Goal: Task Accomplishment & Management: Manage account settings

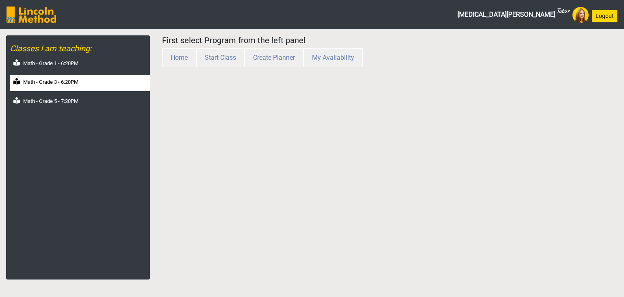
click at [79, 89] on div "Math - Grade 3 - 6:20PM" at bounding box center [80, 83] width 140 height 16
select select "month"
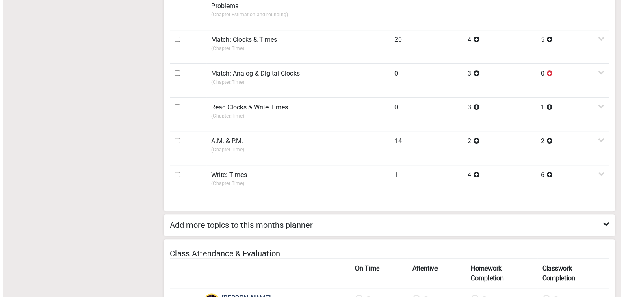
scroll to position [406, 0]
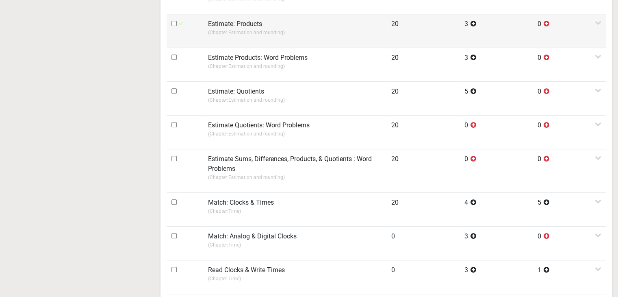
click at [243, 35] on p "(Chapter: Estimation and rounding )" at bounding box center [294, 32] width 173 height 7
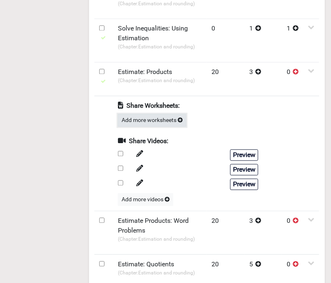
click at [143, 121] on button "Add more worksheets" at bounding box center [152, 120] width 68 height 13
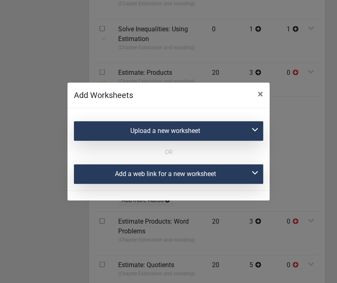
click at [207, 129] on div "Upload a new worksheet" at bounding box center [168, 131] width 189 height 20
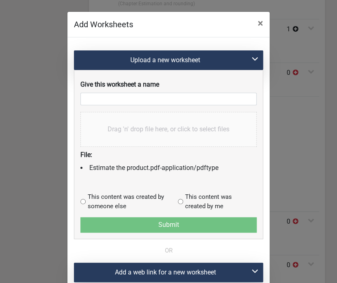
click at [179, 202] on input "radio" at bounding box center [180, 201] width 5 height 5
radio input "true"
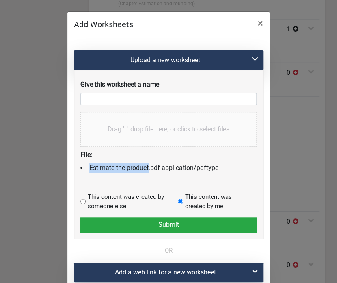
drag, startPoint x: 86, startPoint y: 169, endPoint x: 145, endPoint y: 170, distance: 58.9
click at [145, 170] on li "Estimate the product.pdf - application/pdf type" at bounding box center [168, 168] width 176 height 10
copy li "Estimate the product"
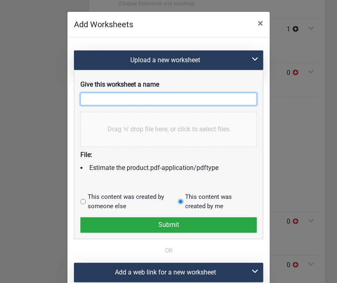
click at [135, 96] on input "text" at bounding box center [168, 99] width 176 height 13
paste input "Estimate the product"
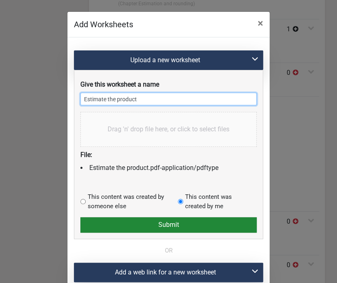
type input "Estimate the product"
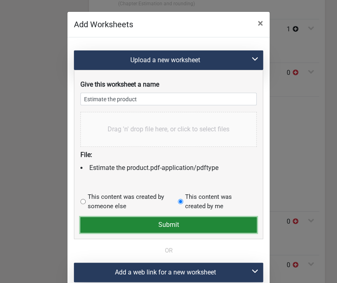
click at [142, 220] on button "Submit" at bounding box center [168, 224] width 176 height 15
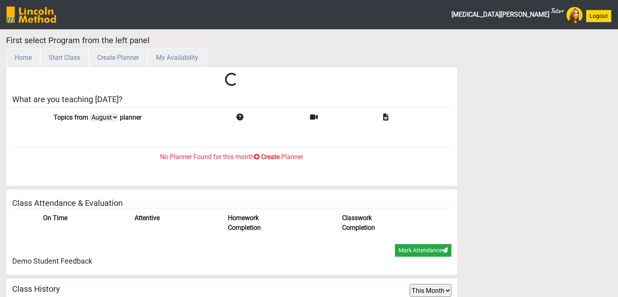
select select "month"
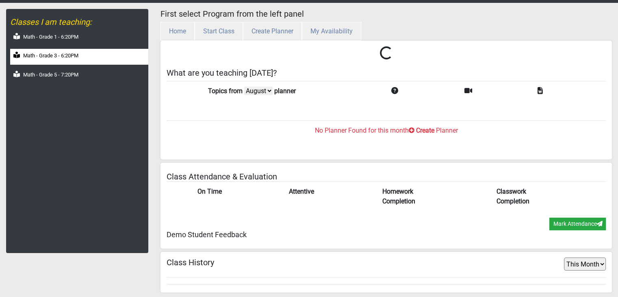
click at [63, 59] on div "Math - Grade 3 - 6:20PM" at bounding box center [79, 57] width 138 height 16
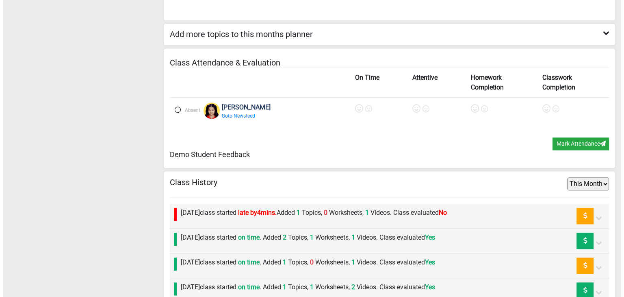
scroll to position [841, 0]
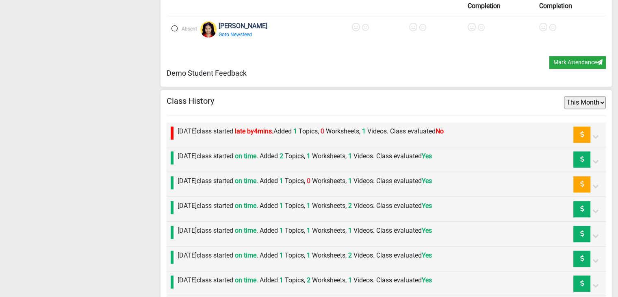
click at [293, 134] on div "[DATE] class started late by 4 mins. Added 1 Topics, 0 Worksheets, 1 Videos. Cl…" at bounding box center [308, 134] width 270 height 16
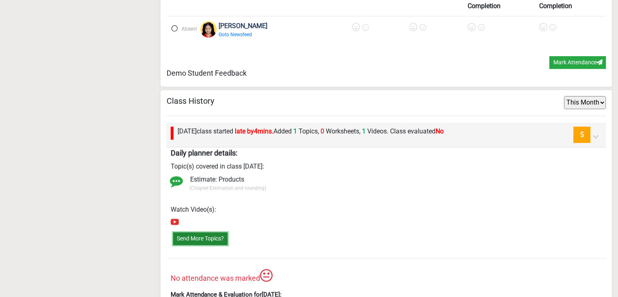
click at [189, 233] on button "Send More Topics?" at bounding box center [200, 238] width 54 height 13
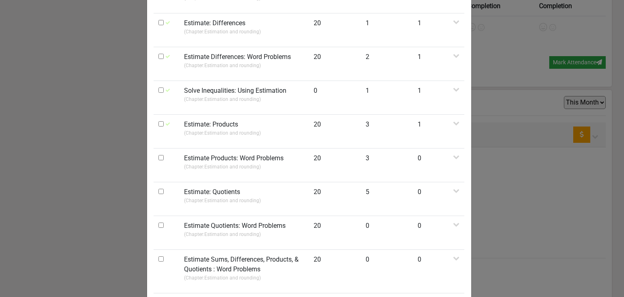
scroll to position [244, 0]
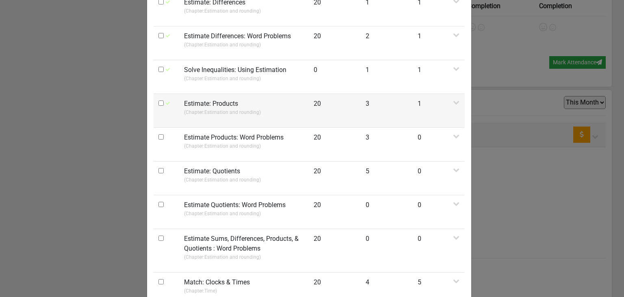
click at [160, 104] on input "checkbox" at bounding box center [160, 102] width 5 height 5
checkbox input "true"
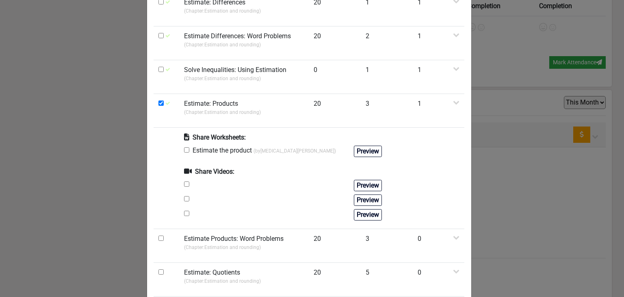
drag, startPoint x: 184, startPoint y: 148, endPoint x: 190, endPoint y: 154, distance: 8.6
click at [184, 148] on input "checkbox" at bounding box center [186, 149] width 5 height 5
checkbox input "true"
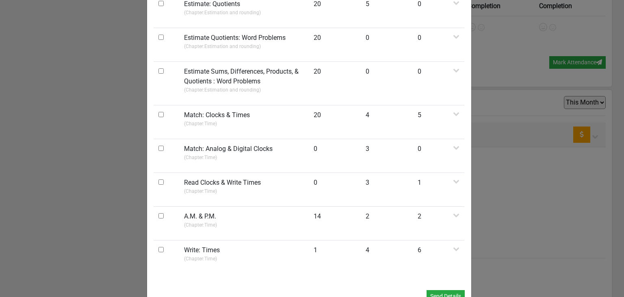
scroll to position [533, 0]
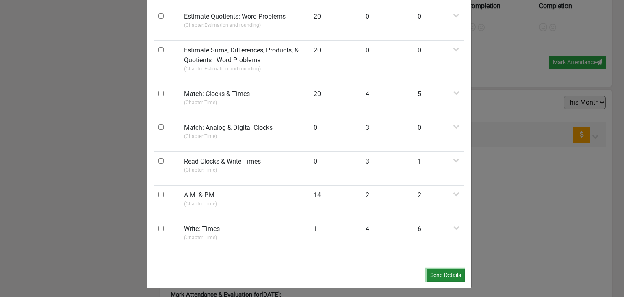
click at [440, 273] on button "Send Details" at bounding box center [446, 275] width 38 height 13
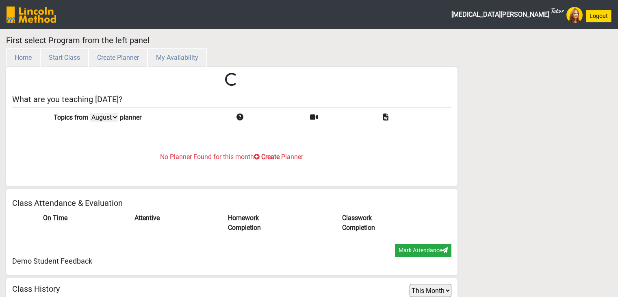
select select "month"
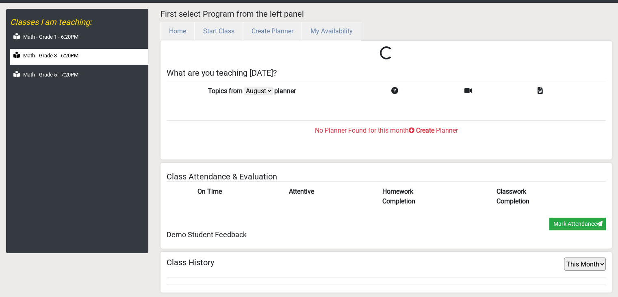
click at [44, 61] on div "Math - Grade 3 - 6:20PM" at bounding box center [79, 57] width 138 height 16
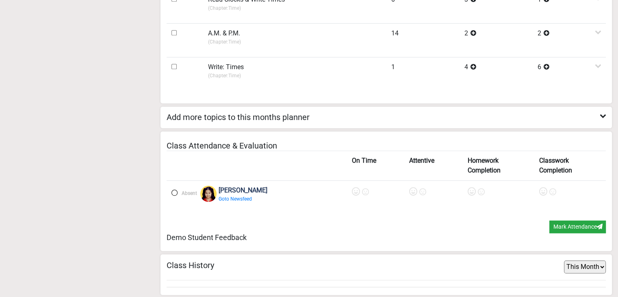
scroll to position [678, 0]
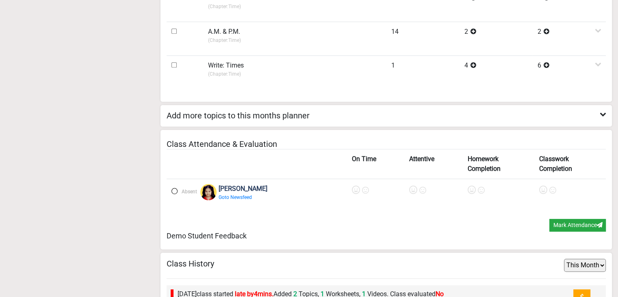
click at [176, 191] on label at bounding box center [174, 191] width 6 height 6
click at [353, 187] on icon at bounding box center [357, 190] width 8 height 8
click at [410, 187] on icon at bounding box center [414, 190] width 8 height 8
click at [468, 187] on icon at bounding box center [472, 190] width 8 height 8
click at [540, 190] on icon at bounding box center [544, 190] width 8 height 8
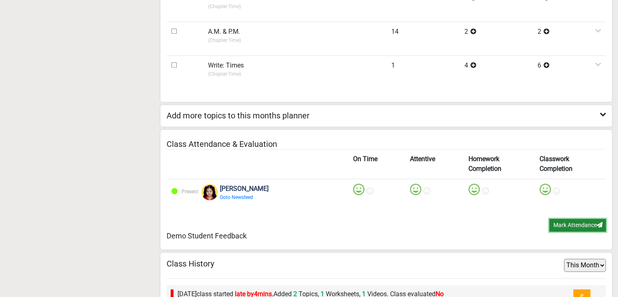
click at [568, 223] on button "Mark Attendance" at bounding box center [577, 225] width 56 height 13
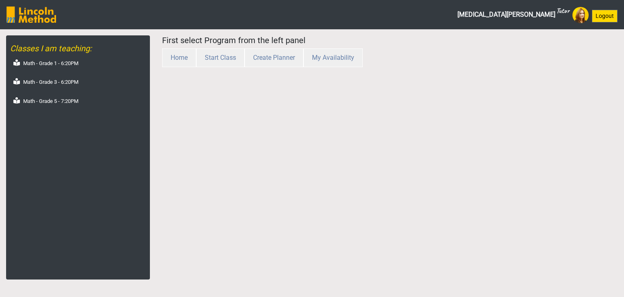
click at [78, 80] on label "Math - Grade 3 - 6:20PM" at bounding box center [50, 82] width 55 height 8
select select "month"
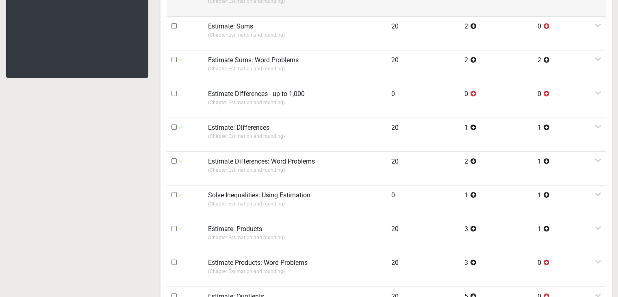
scroll to position [191, 0]
